Goal: Information Seeking & Learning: Understand process/instructions

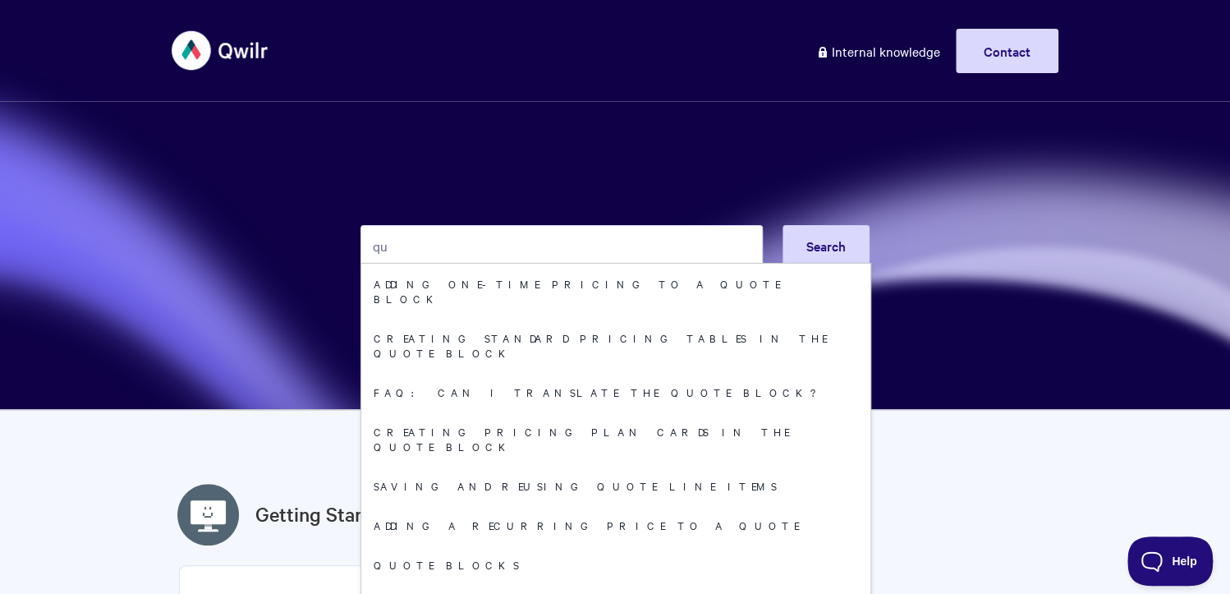
type input "q"
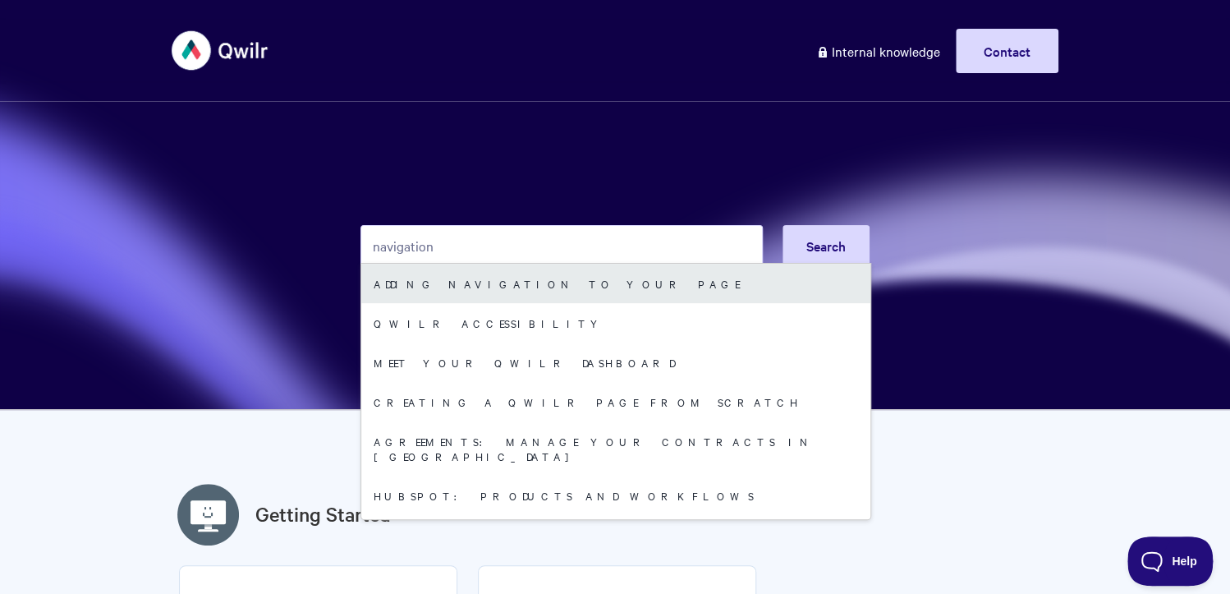
type input "navigation"
click at [626, 285] on link "Adding Navigation to your Page" at bounding box center [615, 283] width 509 height 39
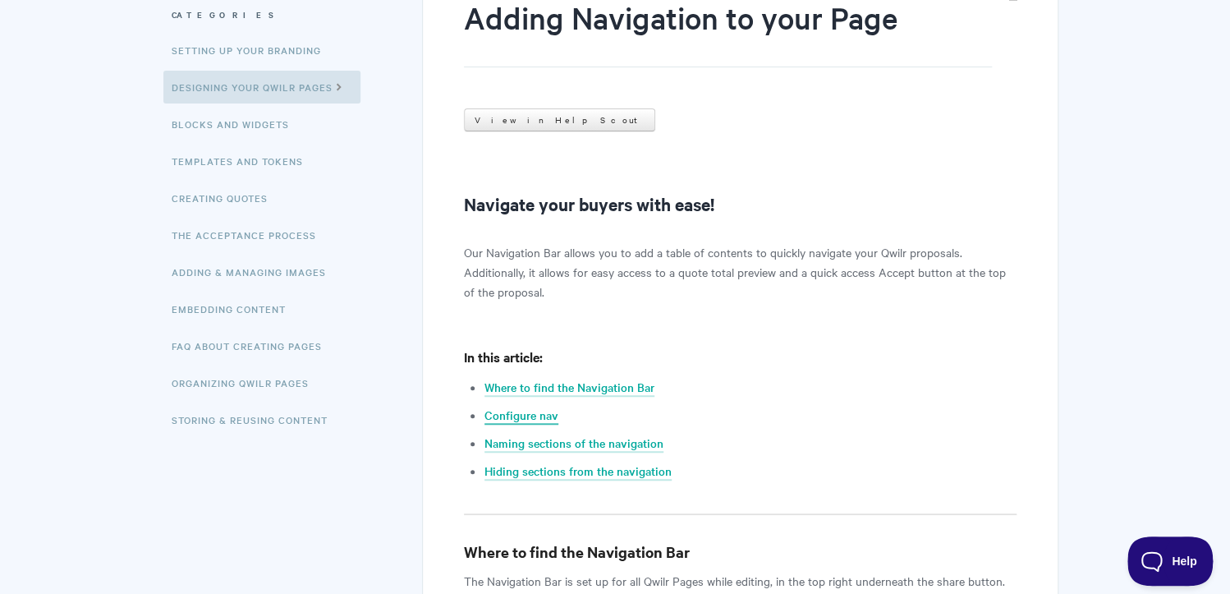
click at [530, 416] on link "Configure nav" at bounding box center [521, 415] width 74 height 18
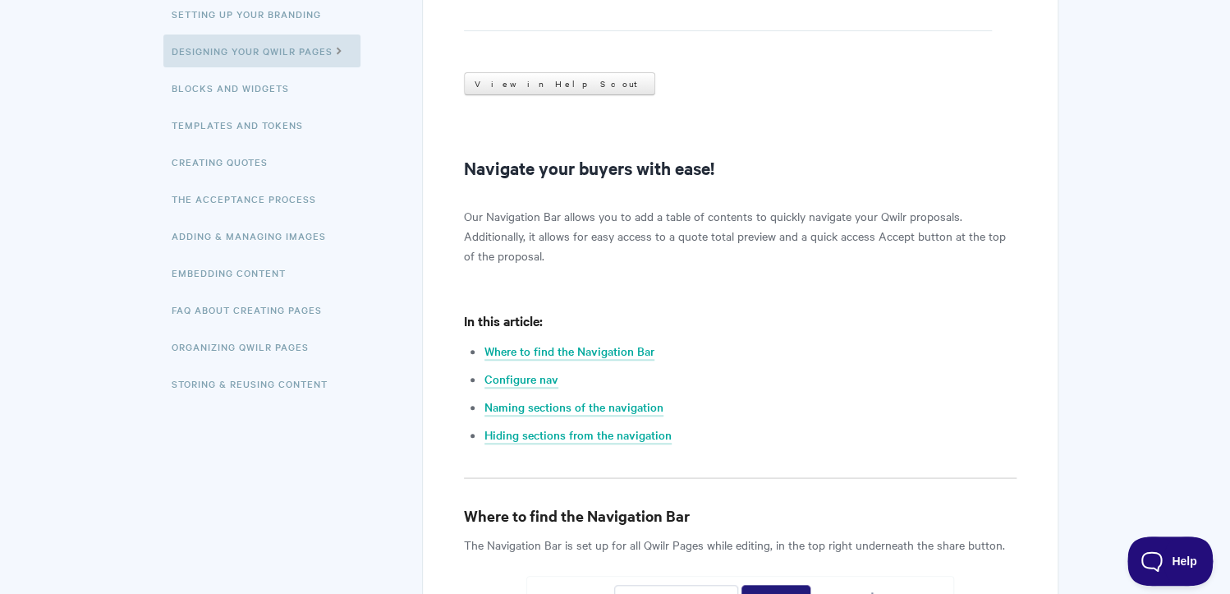
scroll to position [179, 0]
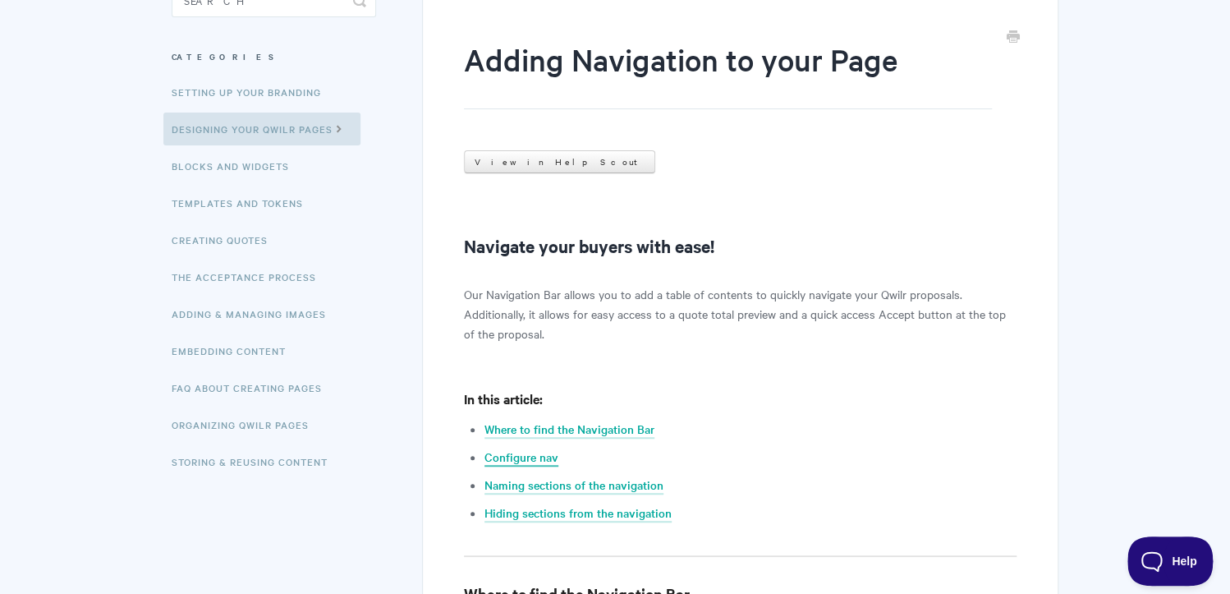
click at [538, 461] on link "Configure nav" at bounding box center [521, 457] width 74 height 18
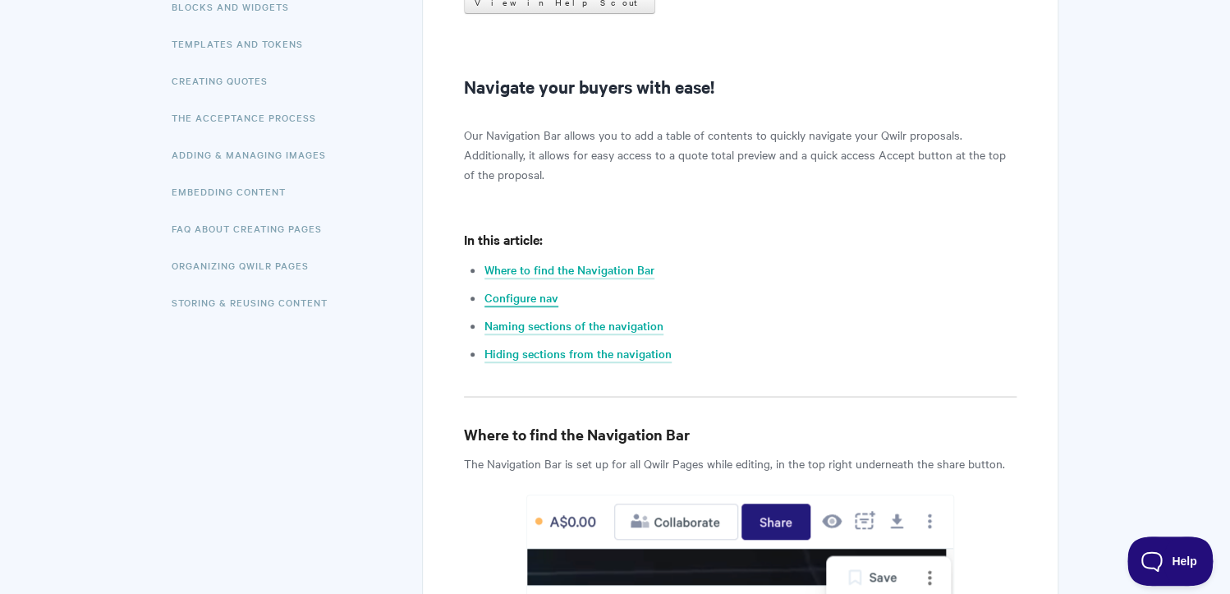
scroll to position [330, 0]
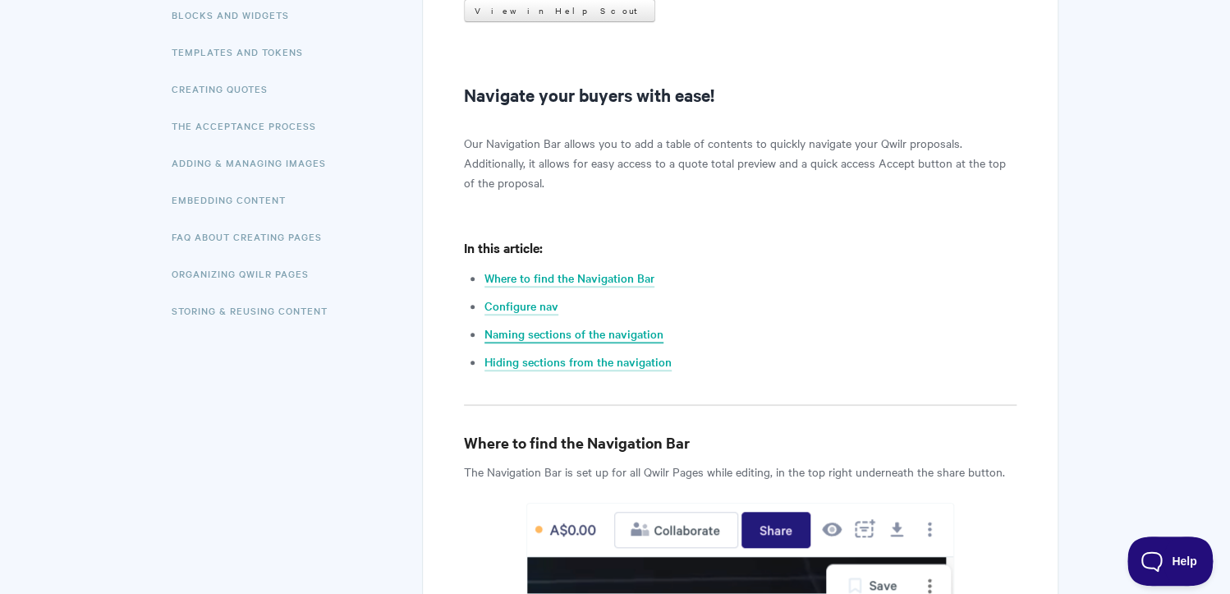
click at [513, 334] on link "Naming sections of the navigation" at bounding box center [573, 334] width 179 height 18
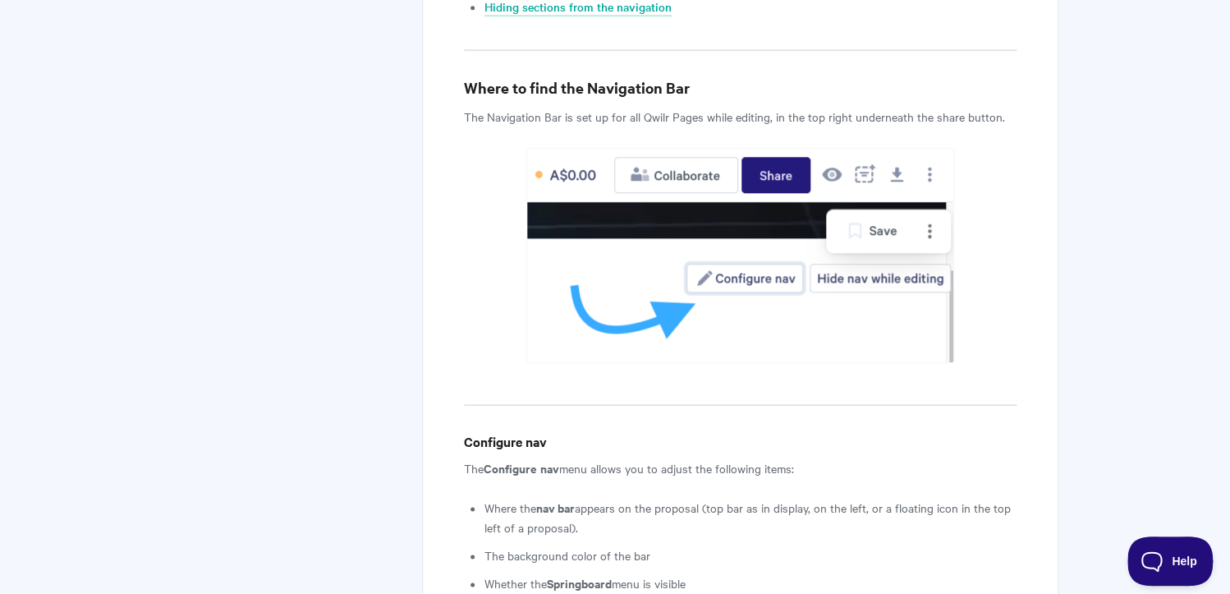
scroll to position [529, 0]
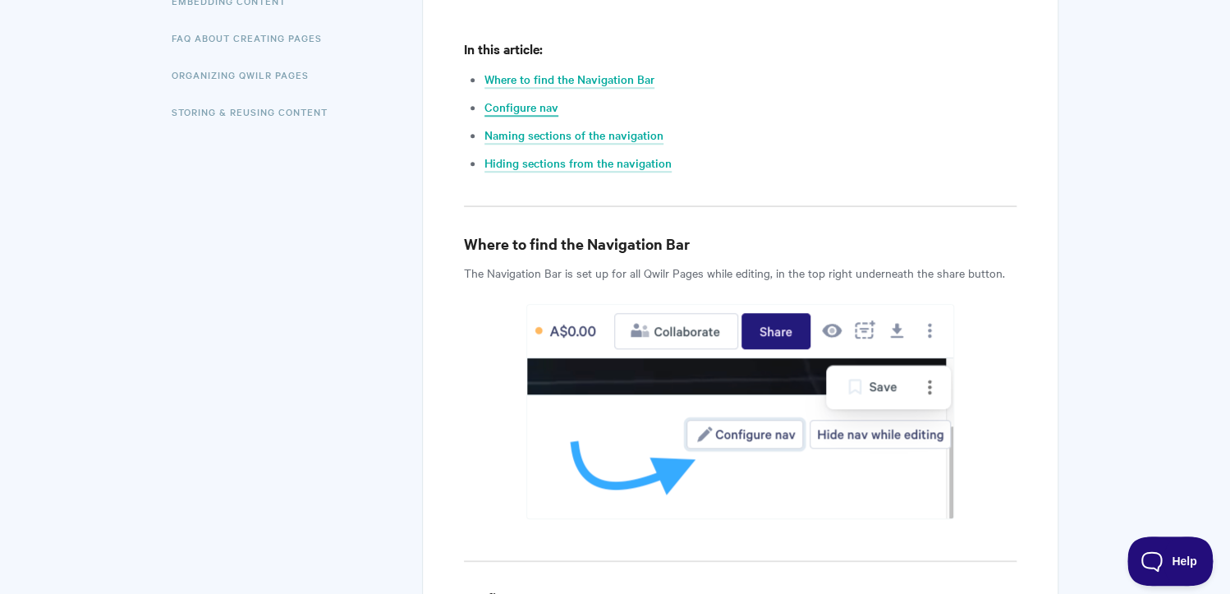
click at [536, 106] on link "Configure nav" at bounding box center [521, 108] width 74 height 18
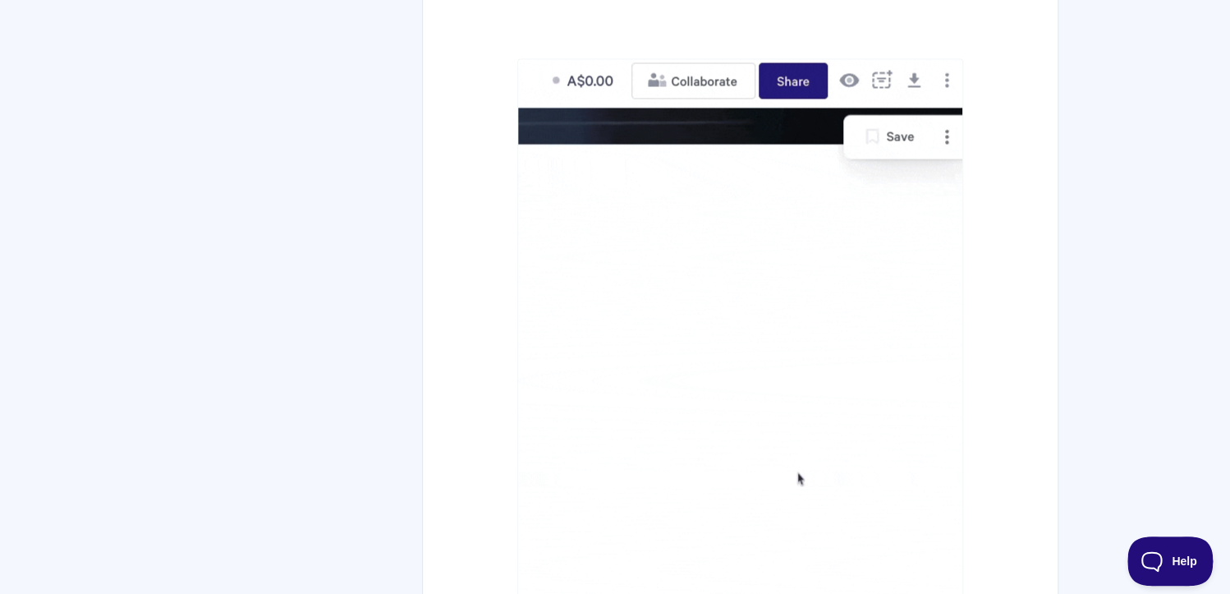
scroll to position [1435, 0]
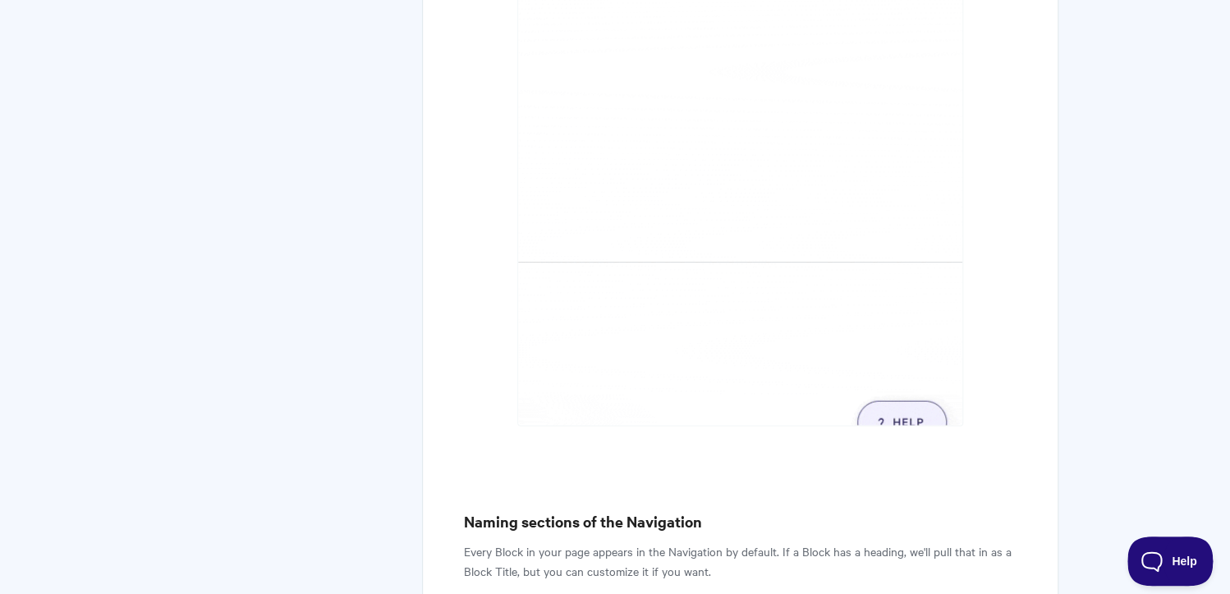
scroll to position [1767, 0]
